Goal: Check status: Check status

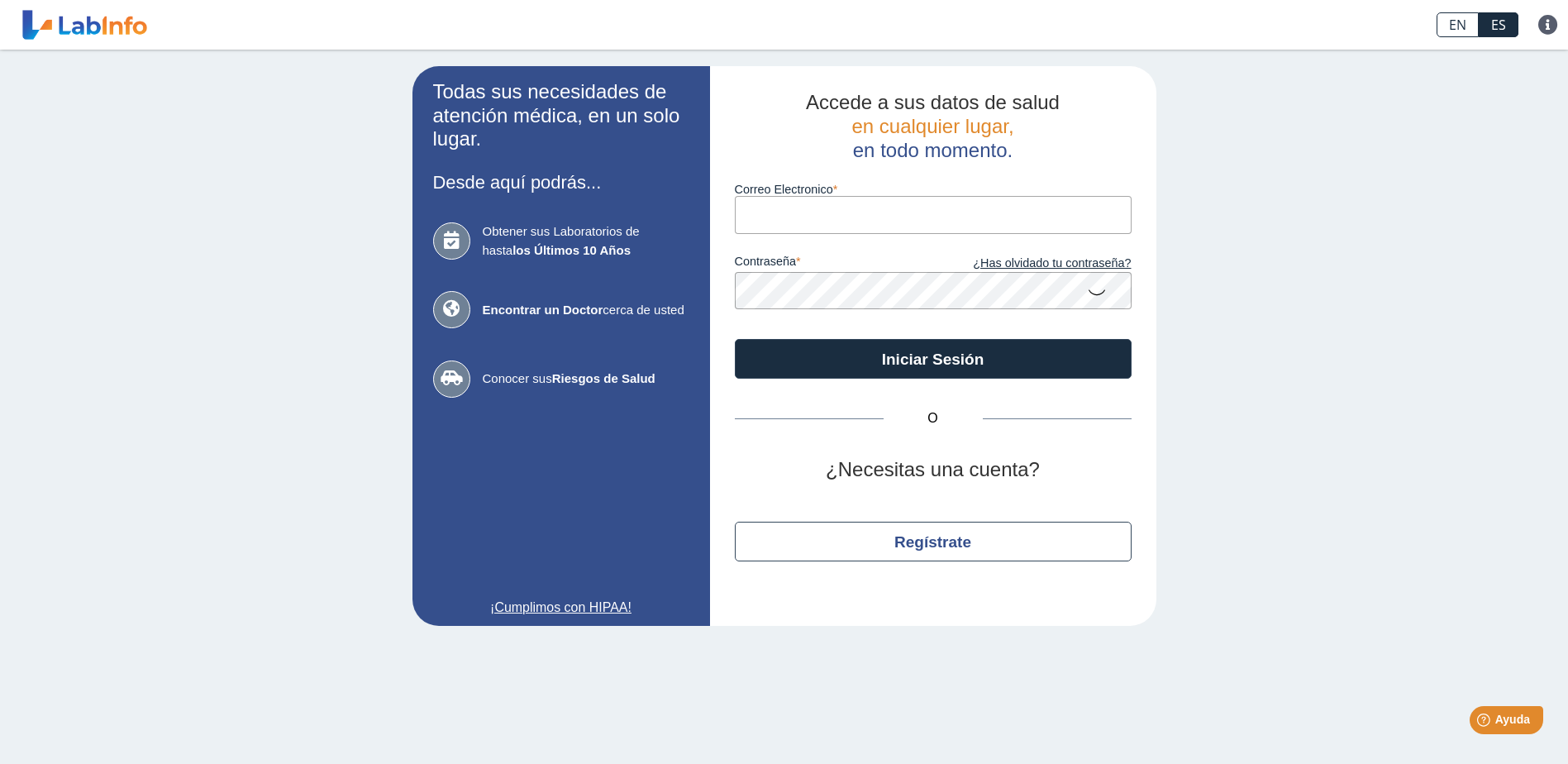
click at [859, 214] on input "Correo Electronico" at bounding box center [932, 214] width 396 height 37
type input "[PERSON_NAME][EMAIL_ADDRESS][PERSON_NAME][DOMAIN_NAME]"
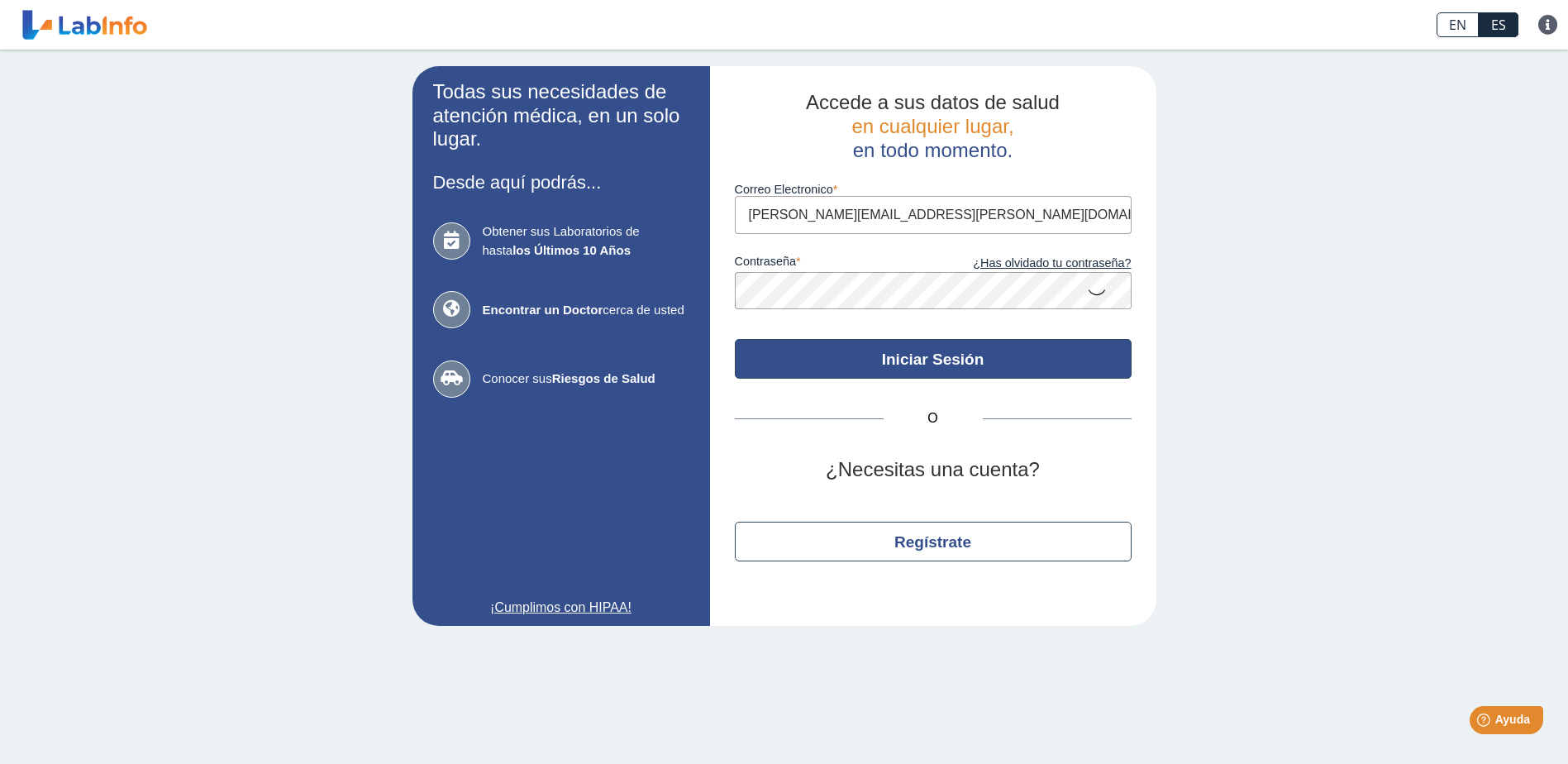
click at [1057, 358] on button "Iniciar Sesión" at bounding box center [932, 359] width 396 height 40
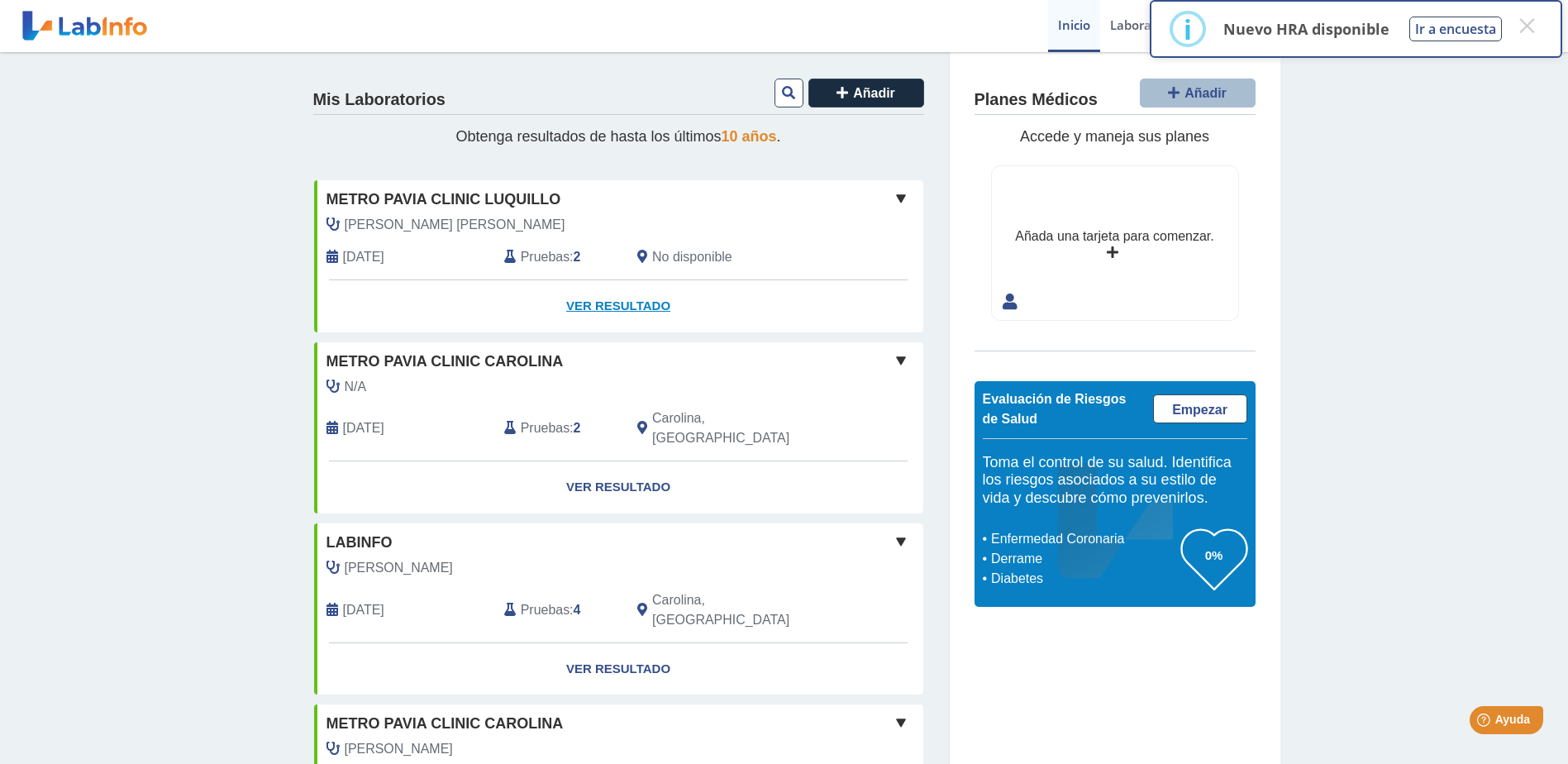
click at [582, 303] on link "Ver Resultado" at bounding box center [619, 306] width 609 height 52
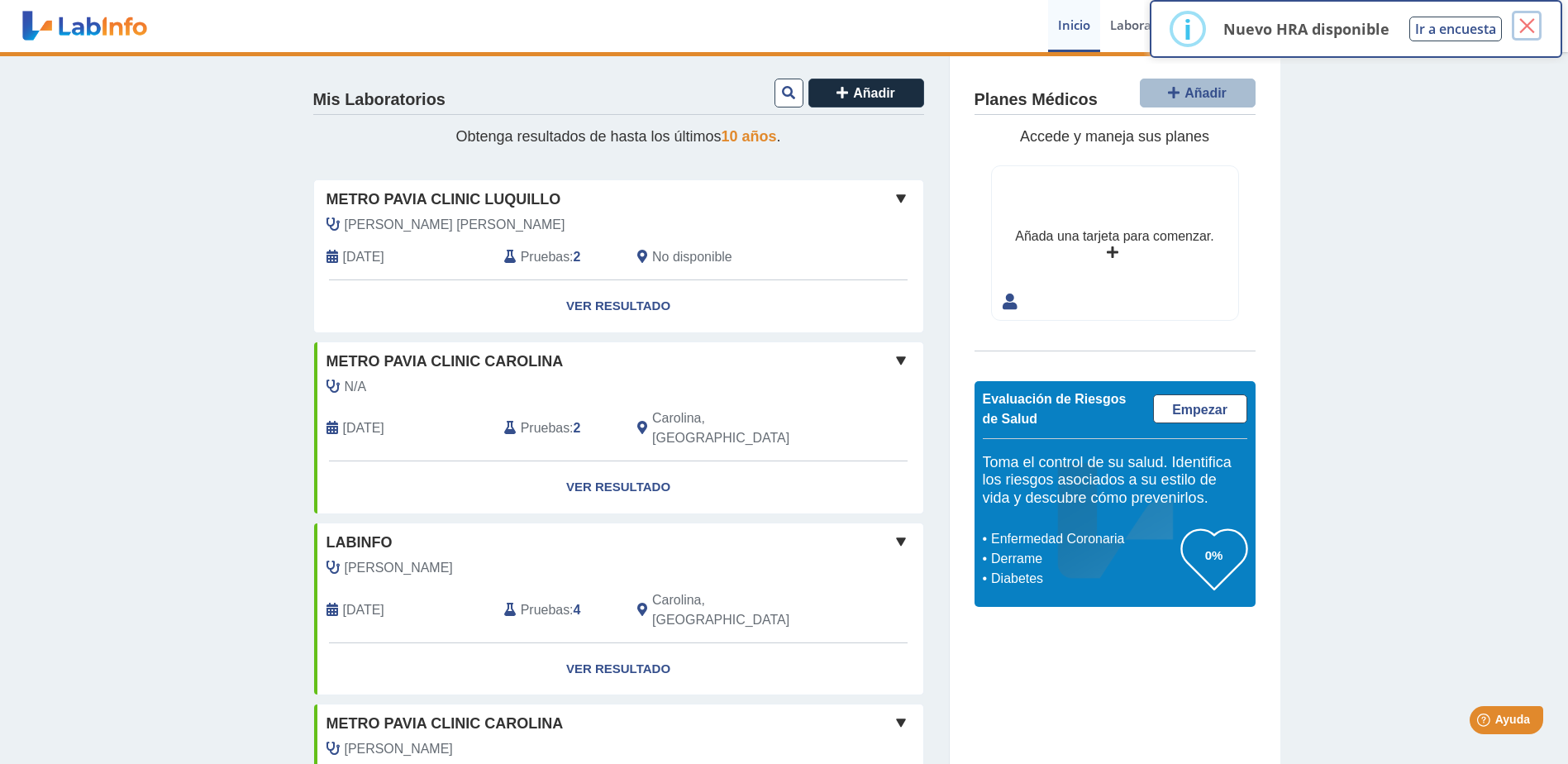
click at [1531, 28] on button "×" at bounding box center [1526, 25] width 29 height 29
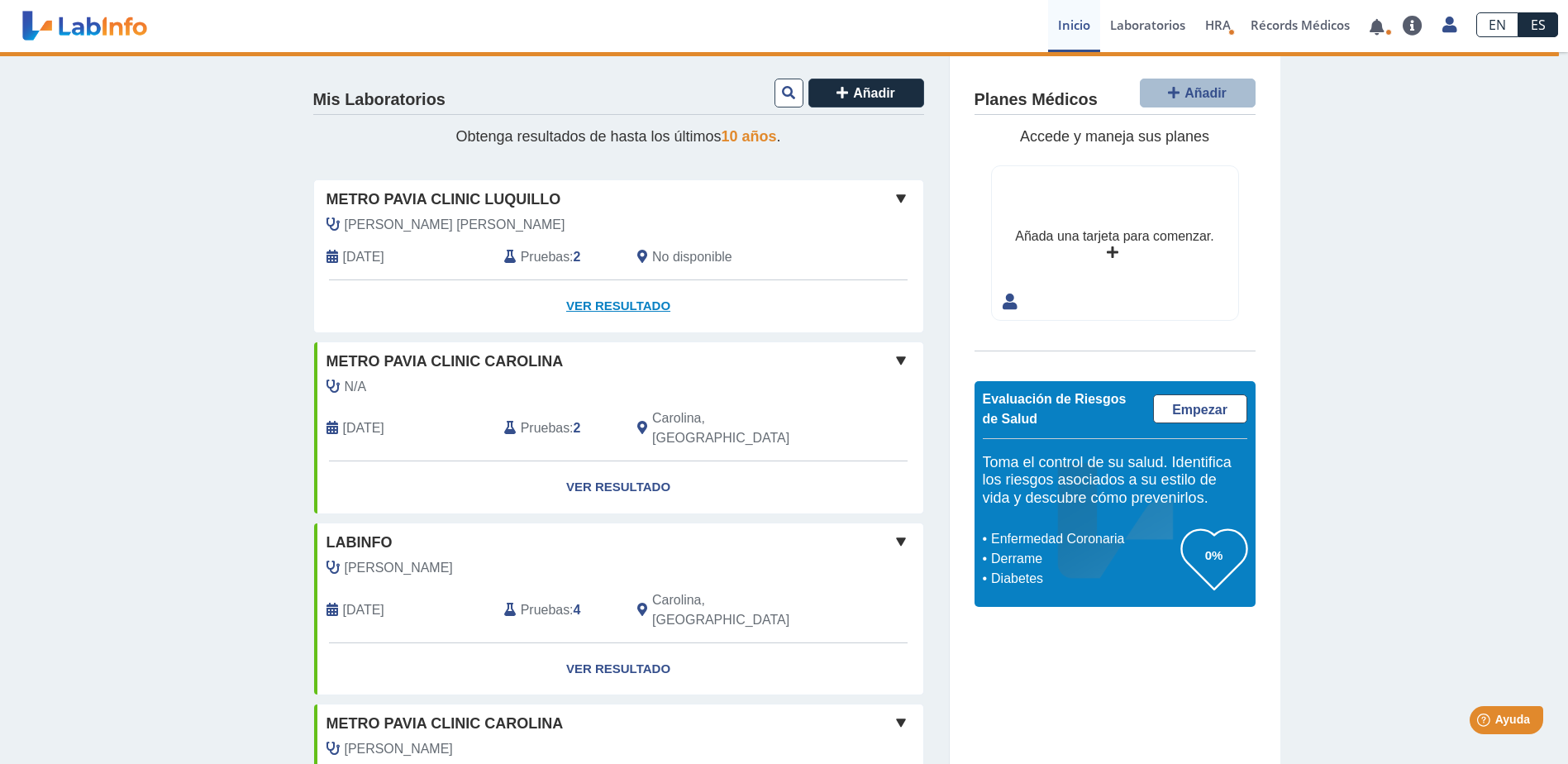
click at [638, 309] on link "Ver Resultado" at bounding box center [619, 306] width 609 height 52
click at [602, 304] on link "Ver Resultado" at bounding box center [619, 306] width 609 height 52
click at [607, 305] on link "Ver Resultado" at bounding box center [619, 306] width 609 height 52
click at [604, 301] on link "Ver Resultado" at bounding box center [619, 306] width 609 height 52
